Goal: Task Accomplishment & Management: Book appointment/travel/reservation

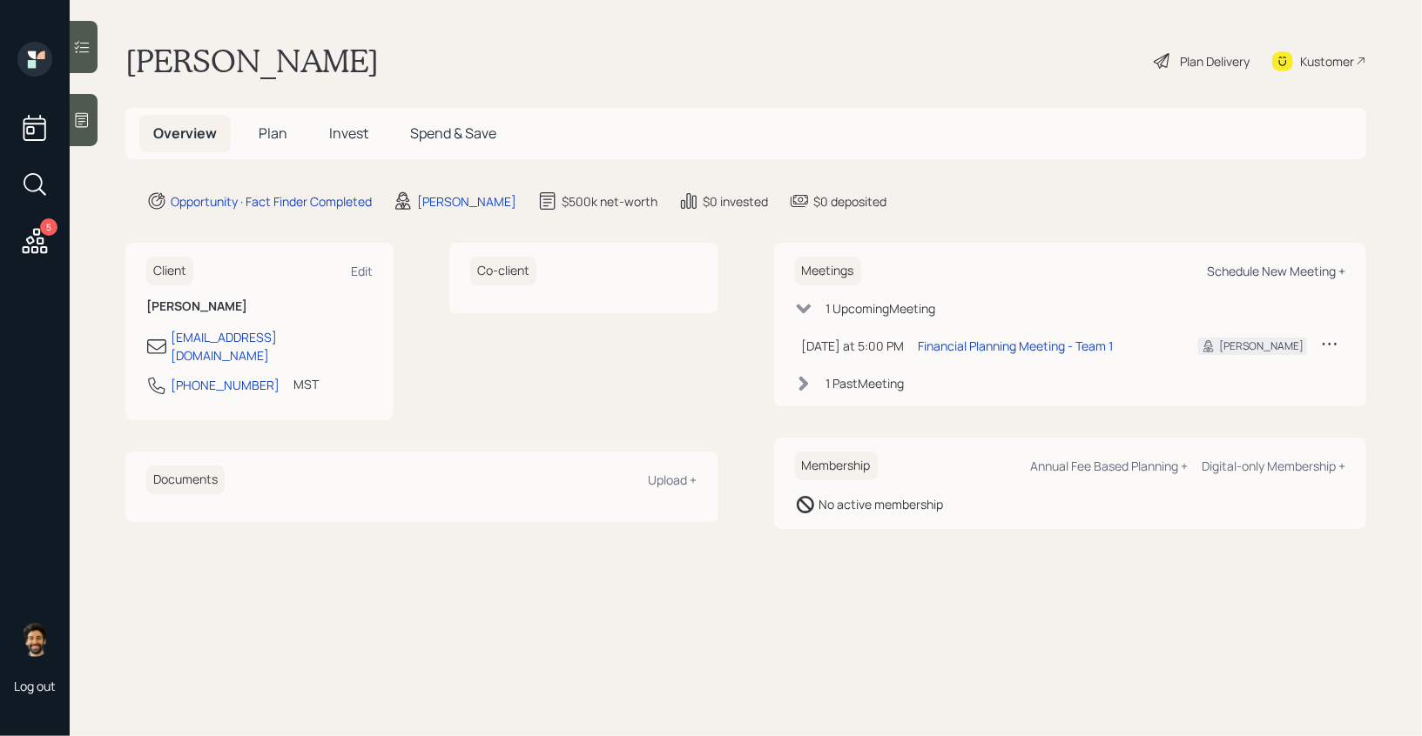
click at [1266, 270] on div "Schedule New Meeting +" at bounding box center [1276, 271] width 138 height 17
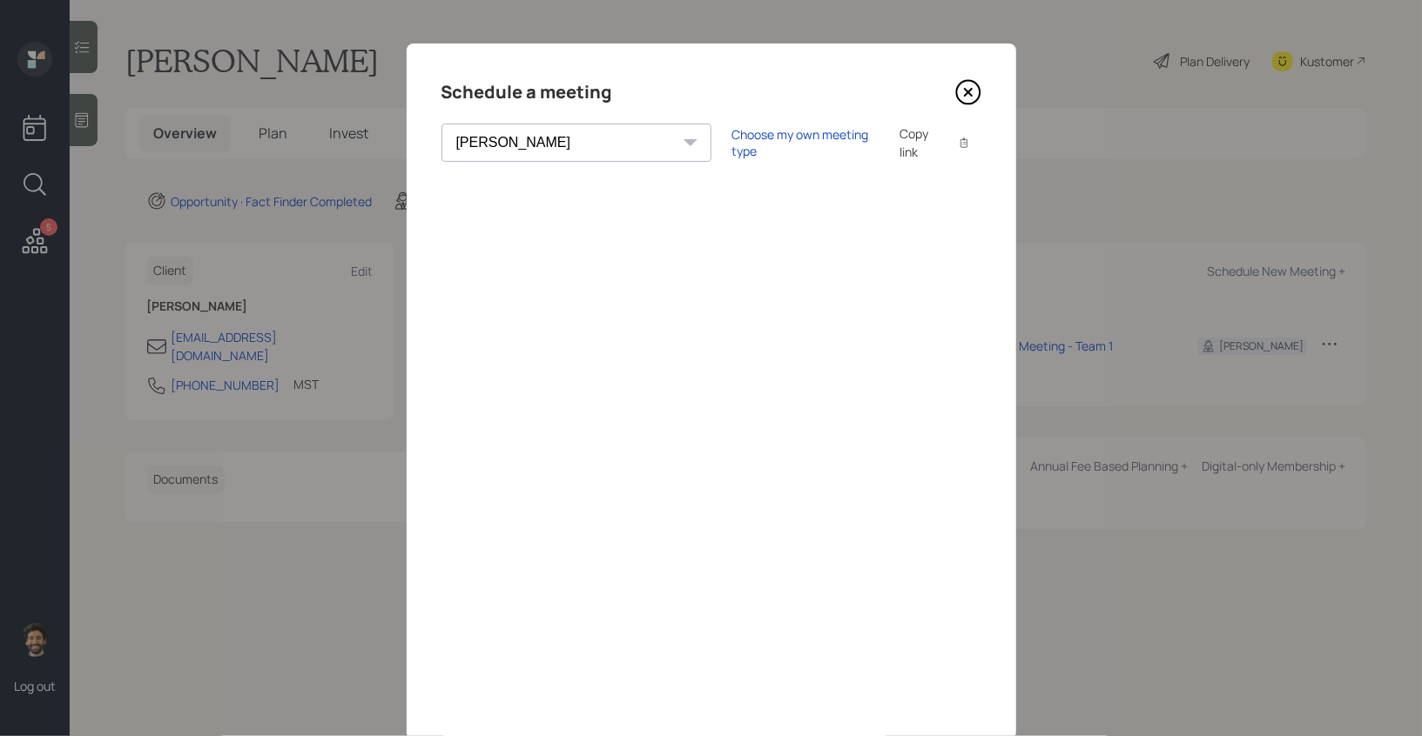
click at [544, 148] on select "Theresa Spinello Matthew Burke Xavier Ross Eitan Bar-David Ian Yamey Trevor Nel…" at bounding box center [576, 143] width 270 height 38
select select "b1d8ea90-abcc-42aa-86cc-4f33a132aacc"
click at [441, 124] on select "Theresa Spinello Matthew Burke Xavier Ross Eitan Bar-David Ian Yamey Trevor Nel…" at bounding box center [576, 143] width 270 height 38
click at [962, 88] on icon at bounding box center [968, 92] width 26 height 26
